Goal: Transaction & Acquisition: Purchase product/service

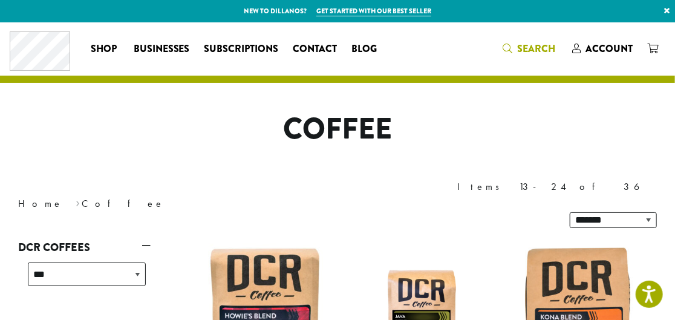
click at [537, 49] on span "Search" at bounding box center [536, 49] width 38 height 14
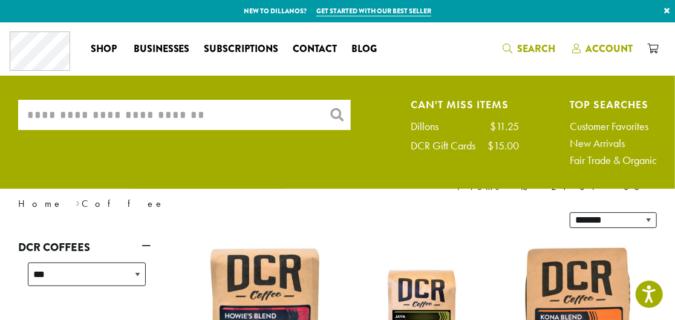
click at [603, 46] on span "Account" at bounding box center [608, 49] width 47 height 14
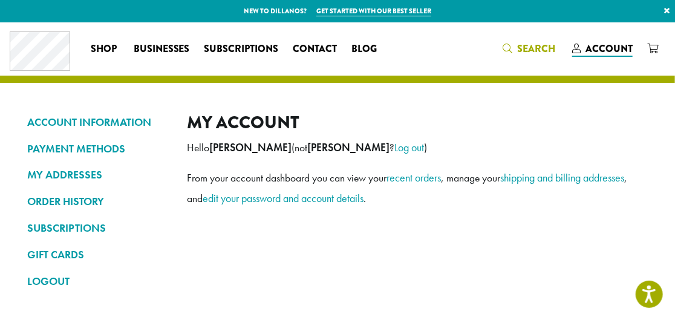
click at [558, 44] on link "Search" at bounding box center [530, 49] width 70 height 20
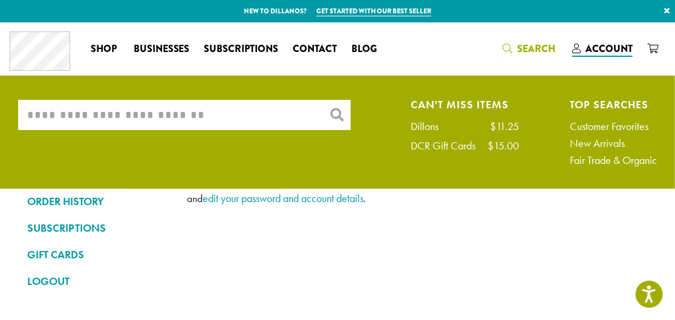
click at [163, 111] on input "What are you searching for?" at bounding box center [184, 115] width 332 height 30
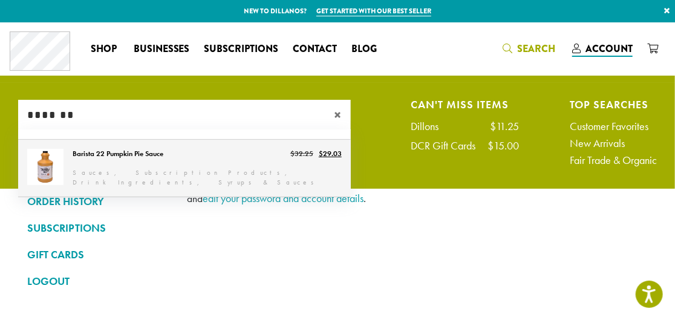
type input "*******"
click at [211, 162] on link "Barista 22 Pumpkin Pie Sauce" at bounding box center [184, 168] width 332 height 57
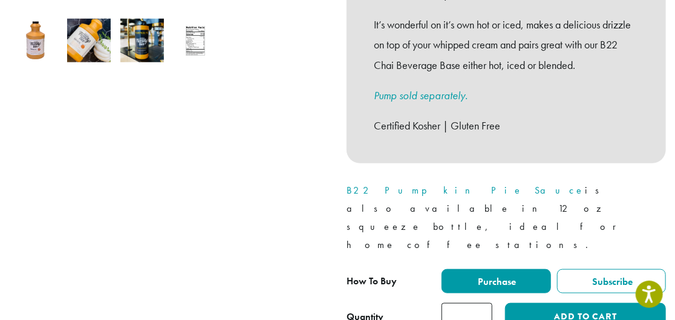
scroll to position [439, 0]
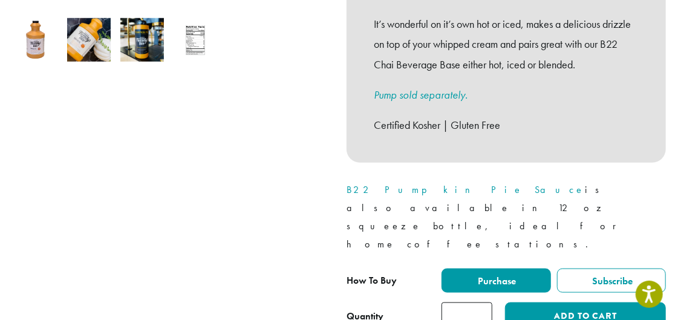
type input "*"
click at [484, 302] on input "*" at bounding box center [466, 315] width 51 height 27
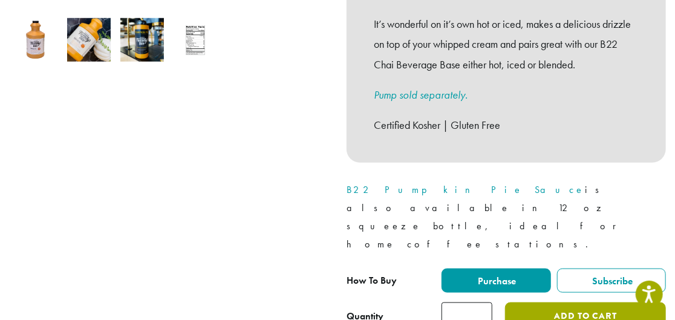
click at [506, 302] on button "Add to cart" at bounding box center [585, 315] width 161 height 27
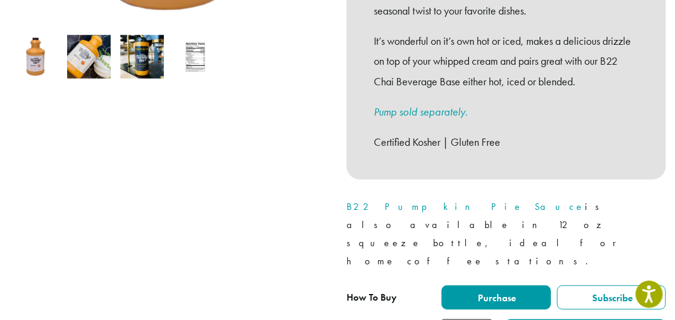
scroll to position [439, 0]
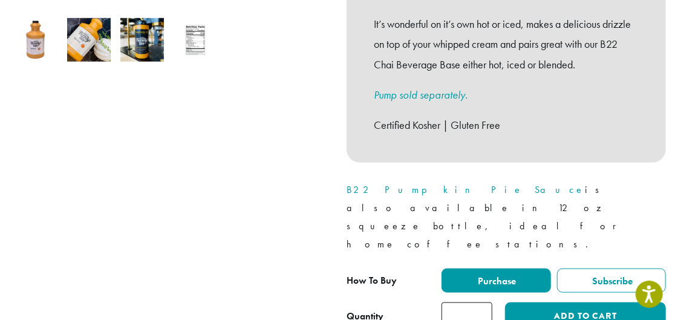
type input "*"
click at [480, 302] on input "*" at bounding box center [466, 315] width 51 height 27
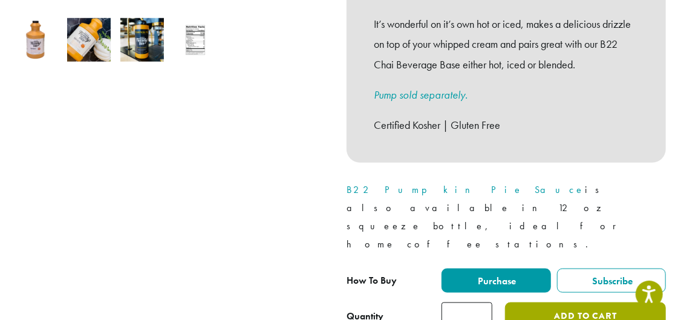
click at [564, 302] on button "Add to cart" at bounding box center [585, 315] width 161 height 27
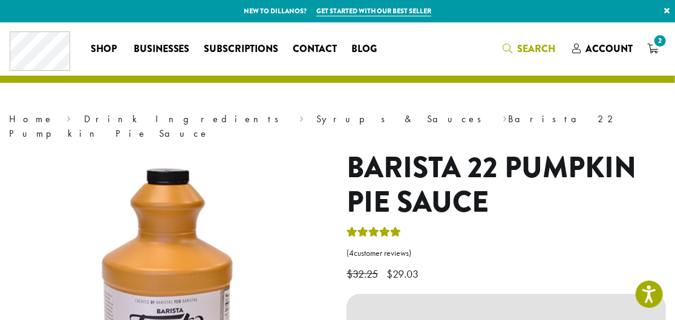
click at [540, 51] on span "Search" at bounding box center [536, 49] width 38 height 14
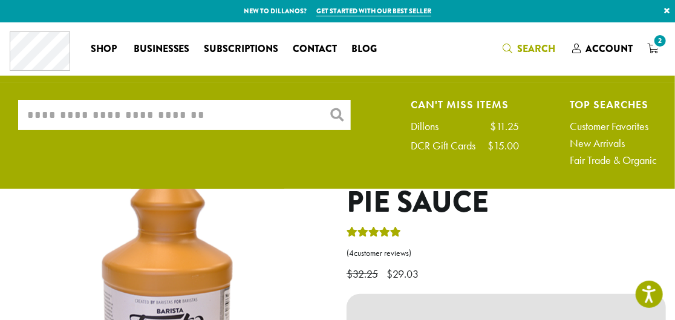
click at [292, 109] on input "What are you searching for?" at bounding box center [184, 115] width 332 height 30
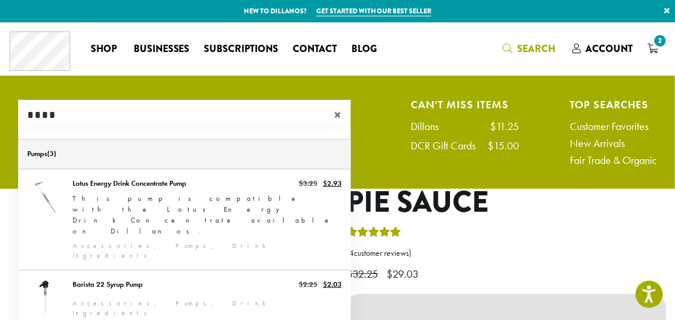
scroll to position [54, 0]
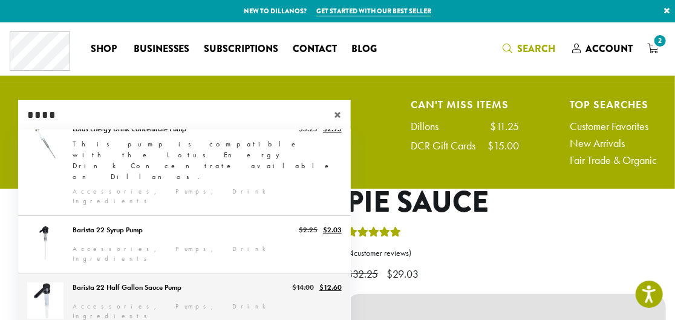
type input "****"
click at [166, 273] on link "Barista 22 Half Gallon Sauce Pump" at bounding box center [184, 301] width 332 height 57
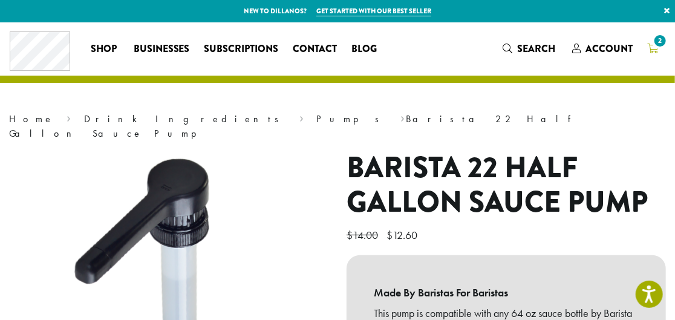
click at [655, 44] on span "2" at bounding box center [660, 41] width 16 height 16
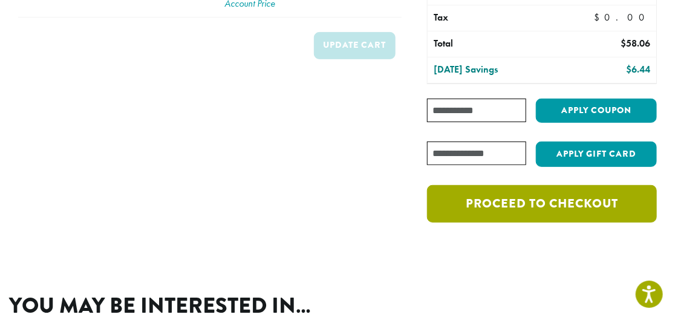
scroll to position [164, 0]
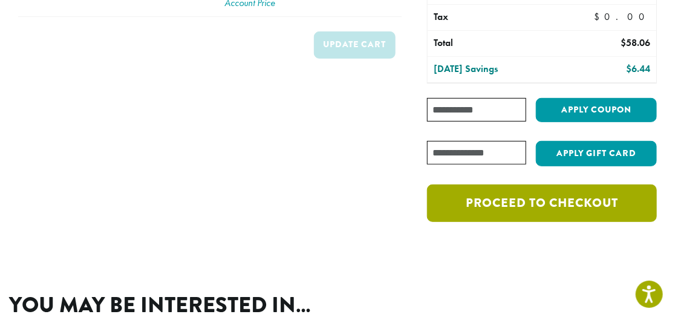
click at [537, 209] on link "Proceed to checkout" at bounding box center [542, 202] width 230 height 37
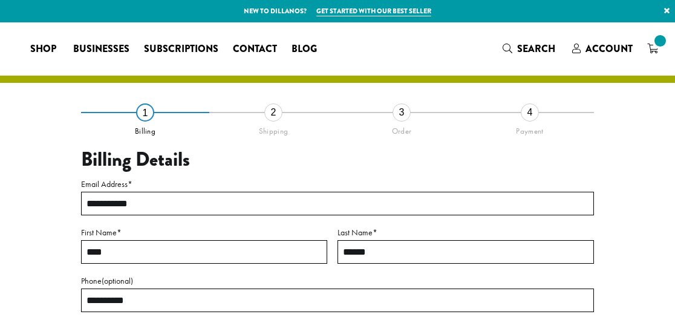
select select "**"
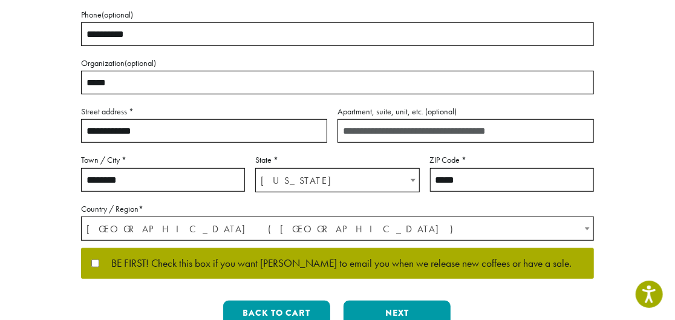
scroll to position [274, 0]
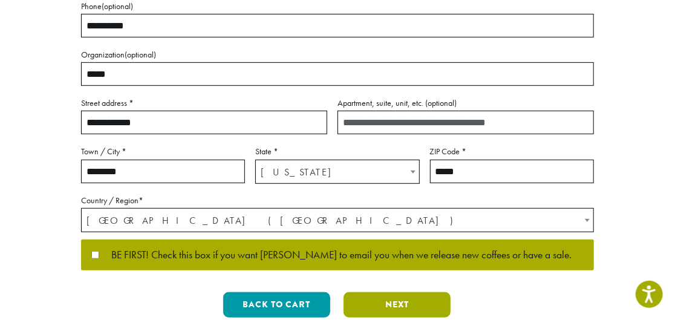
click at [368, 296] on button "Next" at bounding box center [396, 304] width 107 height 25
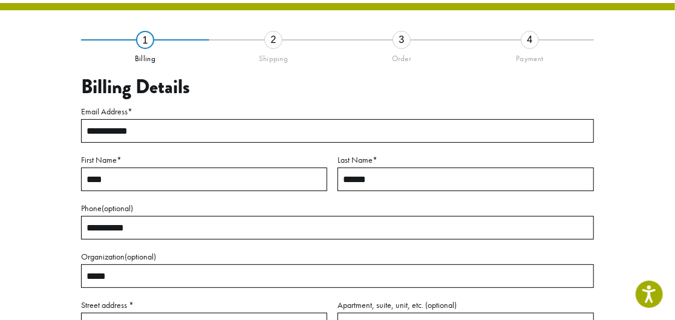
scroll to position [69, 0]
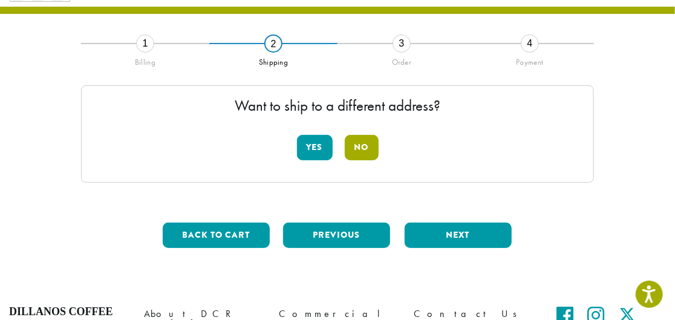
click at [363, 140] on button "No" at bounding box center [362, 147] width 34 height 25
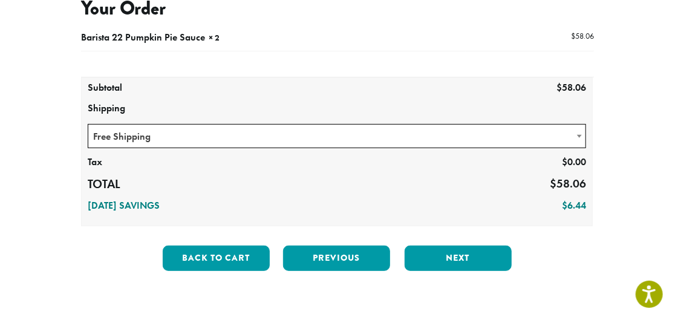
scroll to position [152, 0]
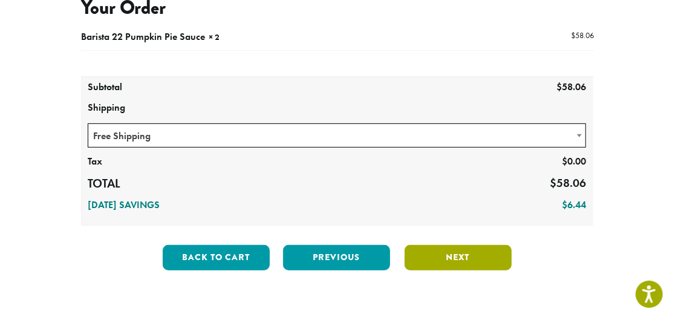
click at [433, 252] on button "Next" at bounding box center [457, 257] width 107 height 25
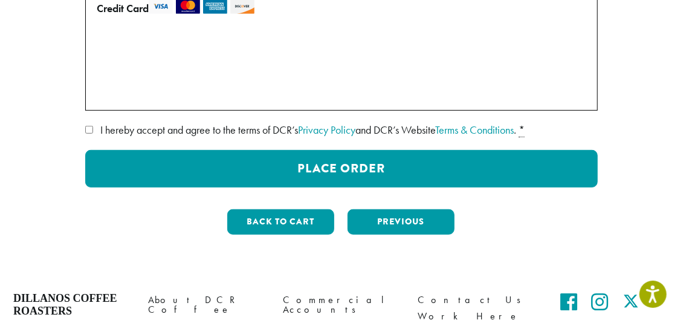
scroll to position [234, 0]
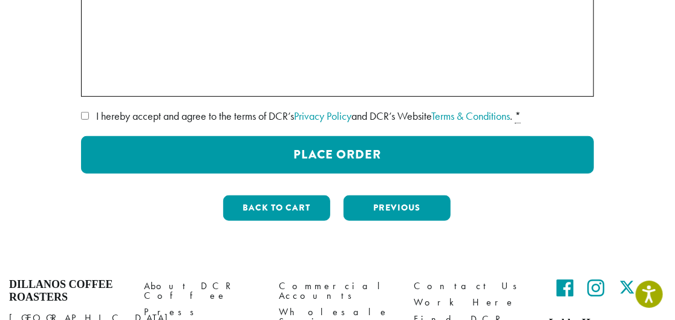
click at [141, 112] on span "I hereby accept and agree to the terms of DCR’s Privacy Policy and DCR’s Websit…" at bounding box center [304, 116] width 416 height 14
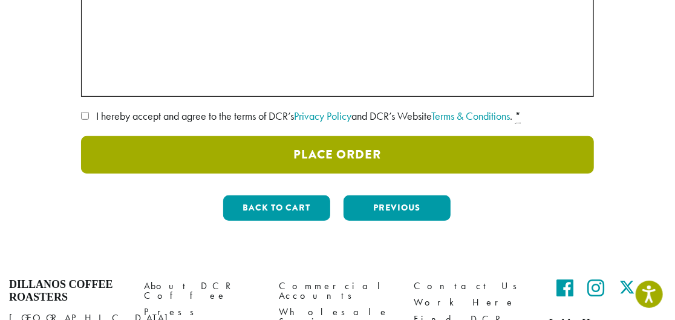
click at [305, 152] on button "Place Order" at bounding box center [337, 154] width 513 height 37
